Goal: Task Accomplishment & Management: Manage account settings

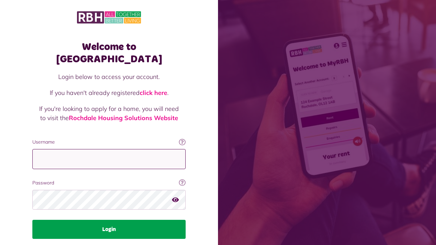
type input "**********"
click at [118, 220] on button "Login" at bounding box center [108, 229] width 153 height 19
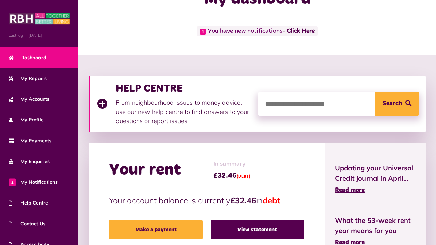
scroll to position [21, 0]
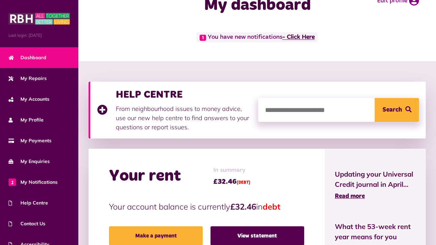
click at [303, 36] on link "- Click Here" at bounding box center [298, 37] width 32 height 6
click at [299, 35] on link "- Click Here" at bounding box center [298, 37] width 32 height 6
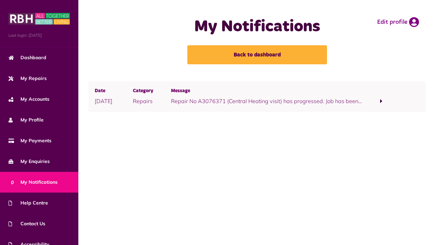
click at [380, 101] on span at bounding box center [382, 101] width 38 height 9
click at [382, 101] on span at bounding box center [382, 101] width 4 height 6
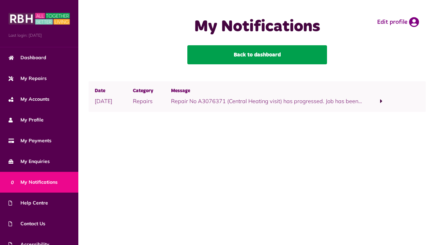
click at [271, 52] on link "Back to dashboard" at bounding box center [257, 54] width 140 height 19
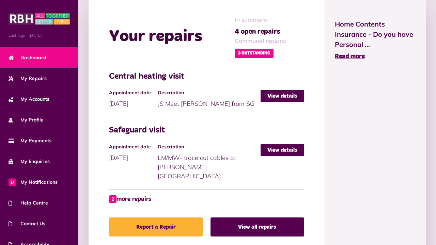
scroll to position [316, 0]
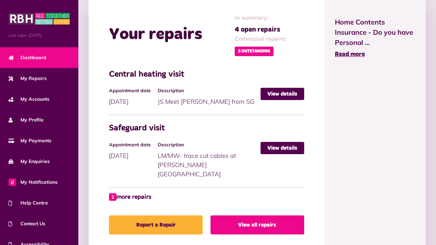
click at [258, 217] on link "View all repairs" at bounding box center [258, 225] width 94 height 19
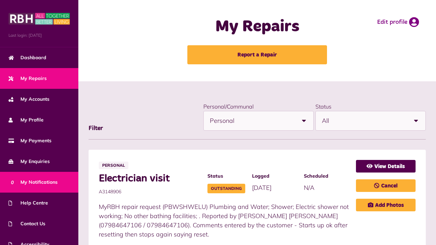
scroll to position [31, 0]
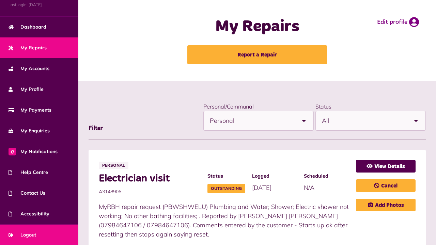
click at [49, 230] on link "Logout" at bounding box center [39, 235] width 78 height 21
